Goal: Information Seeking & Learning: Learn about a topic

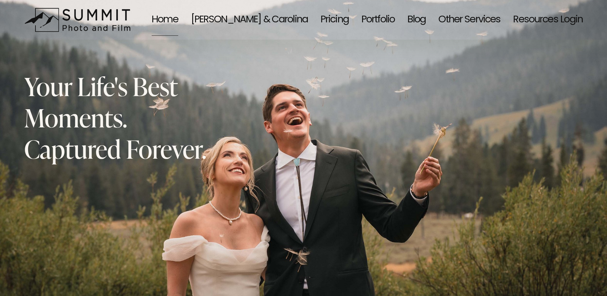
click at [323, 24] on link "Pricing" at bounding box center [335, 20] width 28 height 34
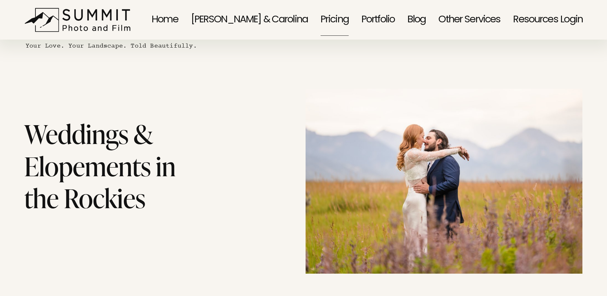
click at [366, 25] on link "Portfolio" at bounding box center [378, 20] width 33 height 34
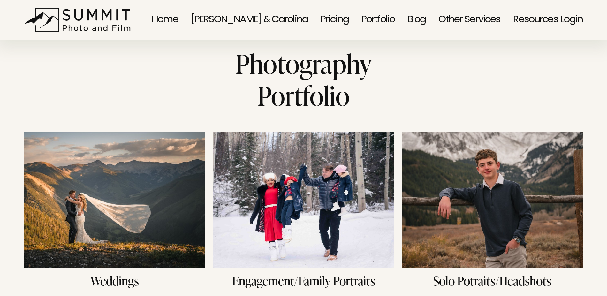
click at [188, 218] on img at bounding box center [114, 200] width 181 height 136
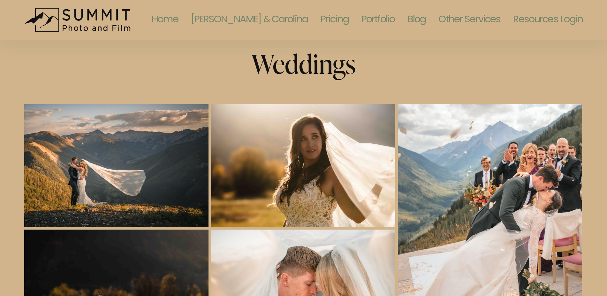
click at [368, 19] on link "Portfolio" at bounding box center [378, 20] width 33 height 34
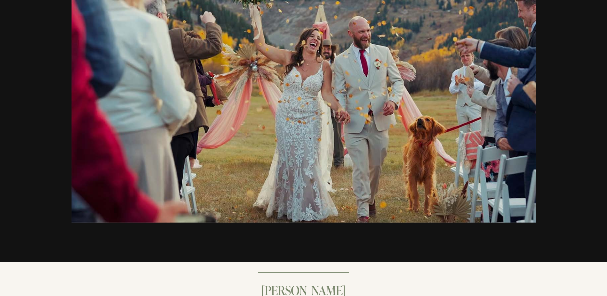
scroll to position [629, 0]
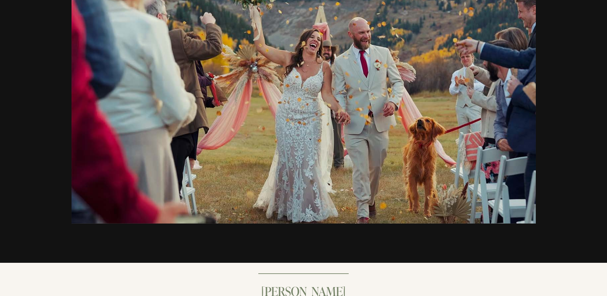
click at [320, 149] on div at bounding box center [303, 96] width 465 height 255
